Goal: Information Seeking & Learning: Learn about a topic

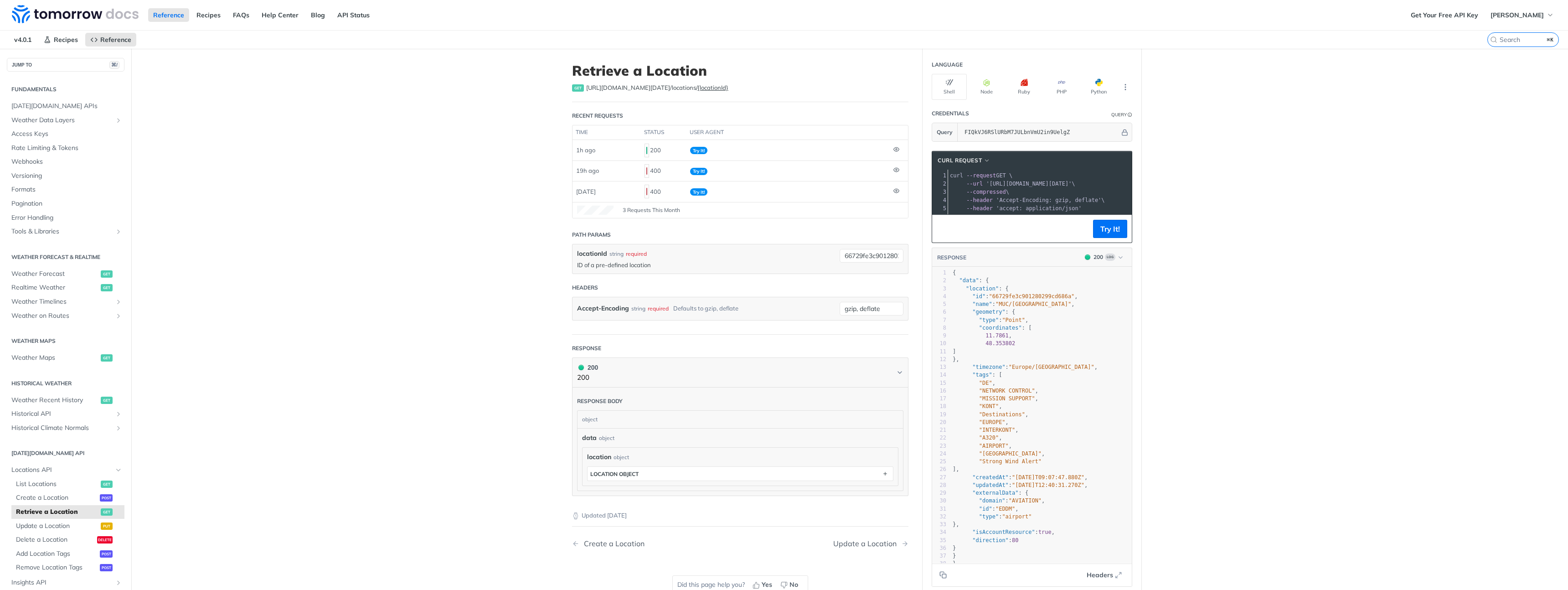
scroll to position [115, 0]
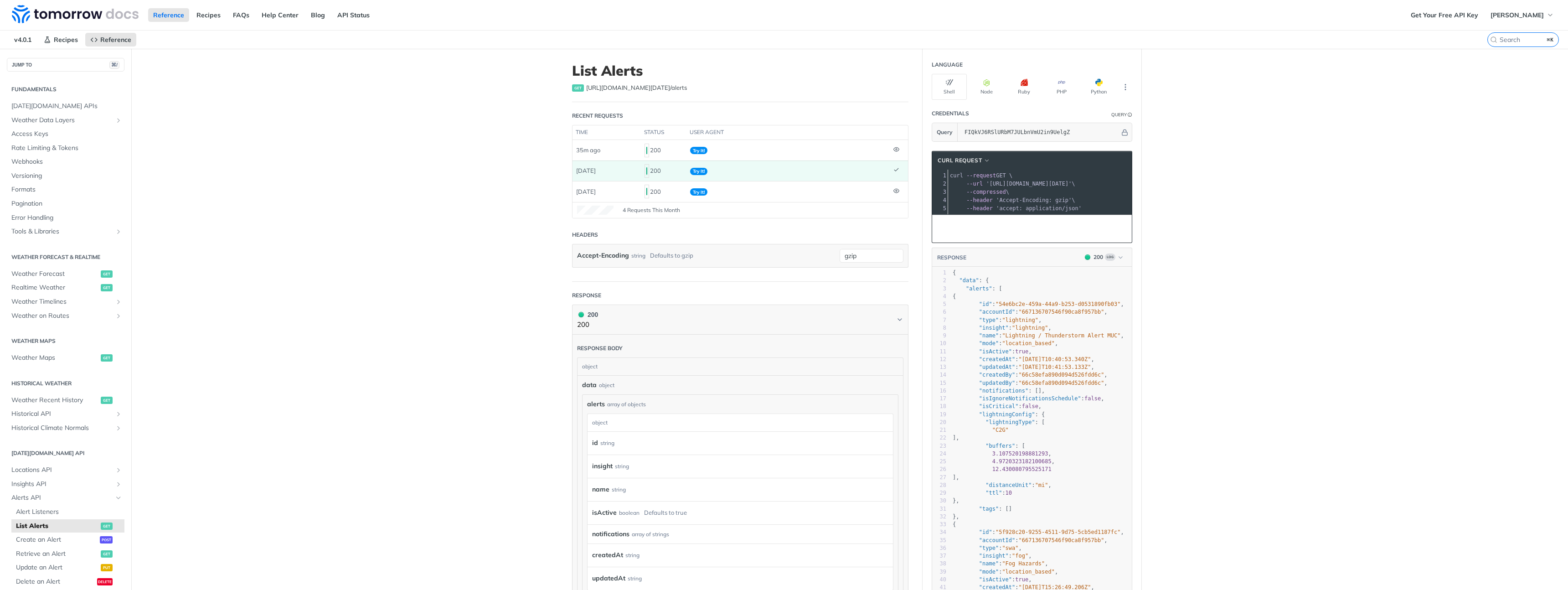
scroll to position [170, 0]
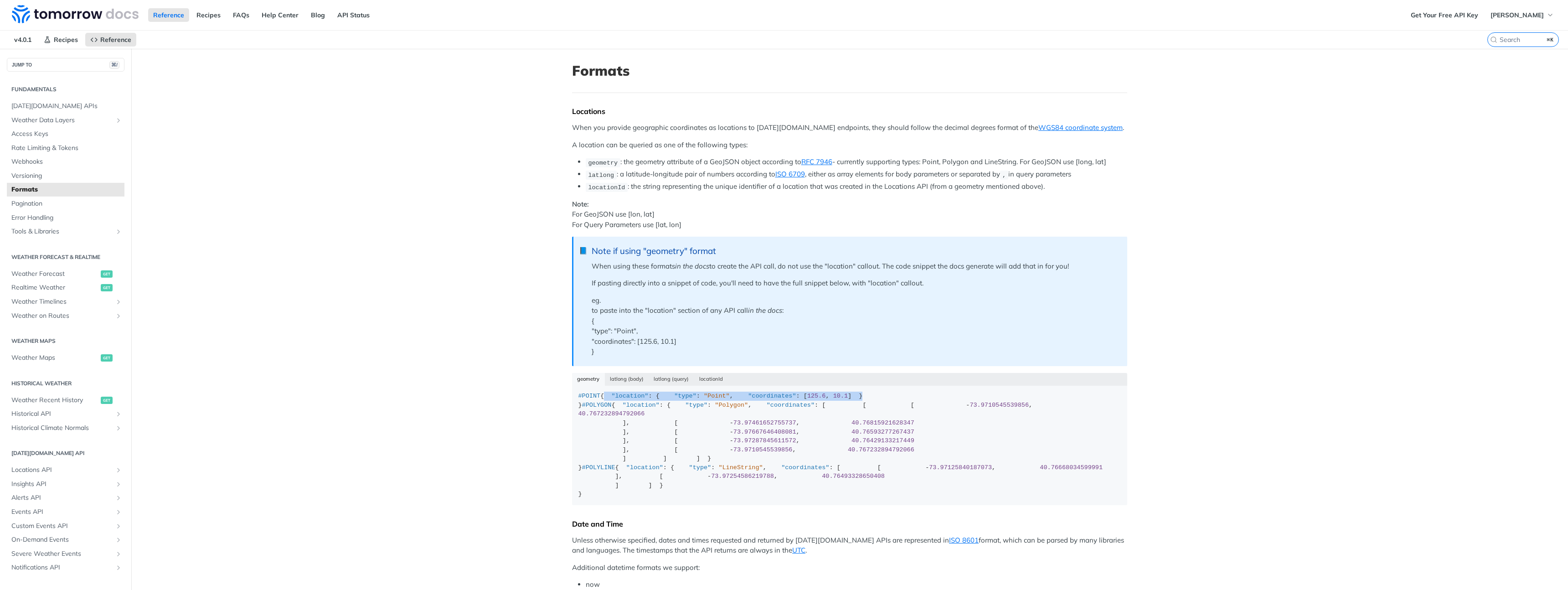
scroll to position [194, 0]
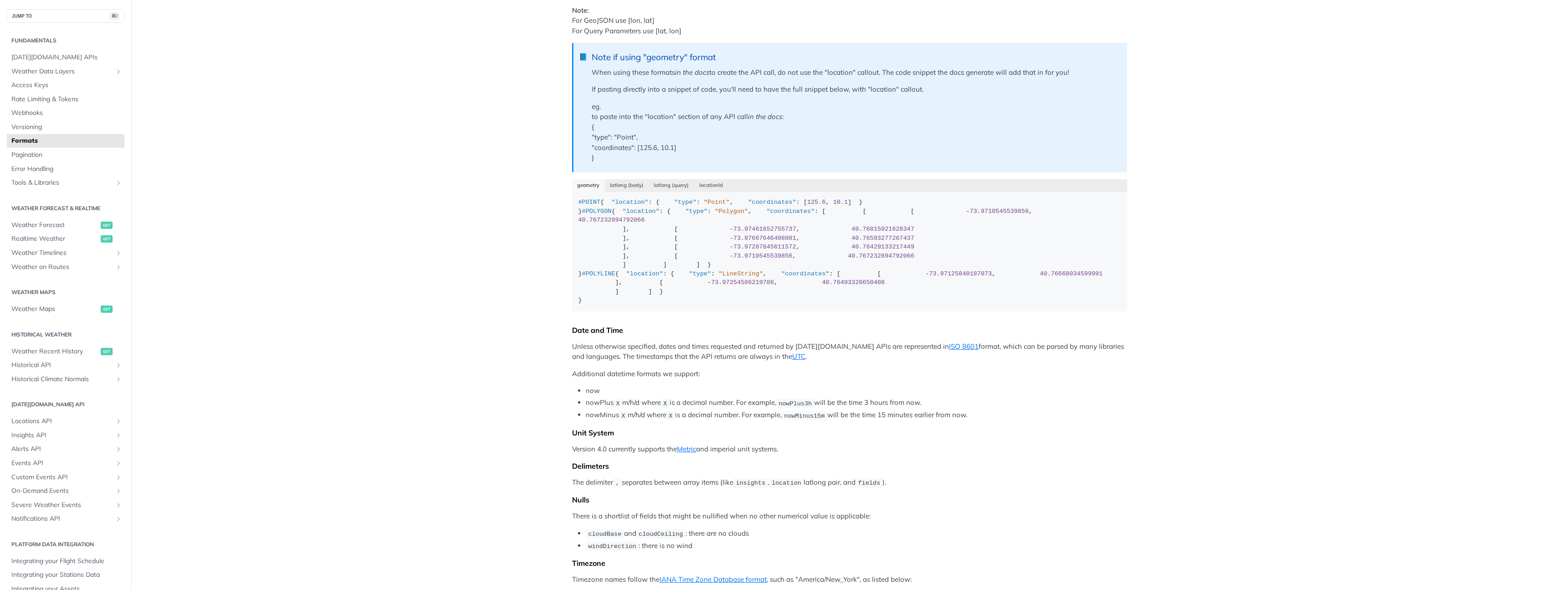
click at [510, 184] on main "JUMP TO ⌘/ Fundamentals Tomorrow.io APIs Weather Data Layers Core Probabilistic…" at bounding box center [784, 564] width 1568 height 1417
